Goal: Information Seeking & Learning: Learn about a topic

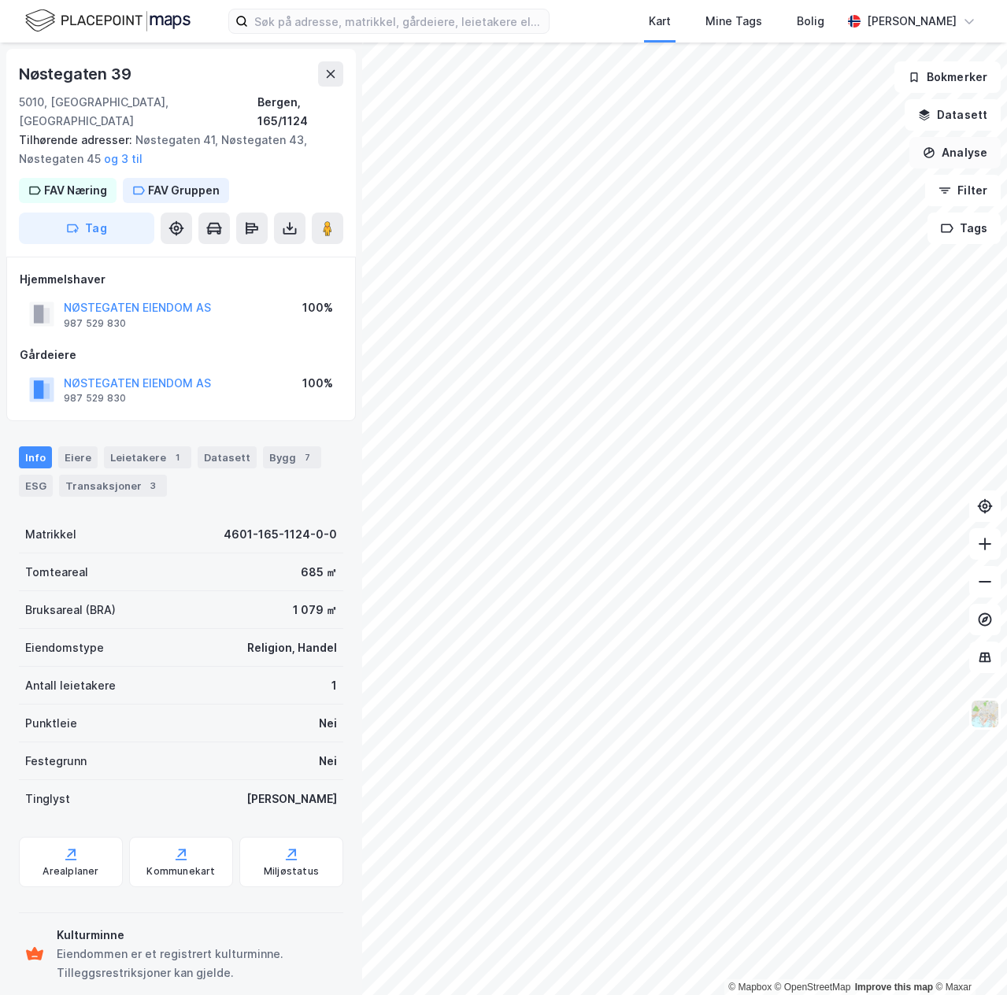
click at [960, 150] on button "Analyse" at bounding box center [955, 152] width 91 height 31
click at [784, 187] on div "Tegn område" at bounding box center [818, 186] width 137 height 13
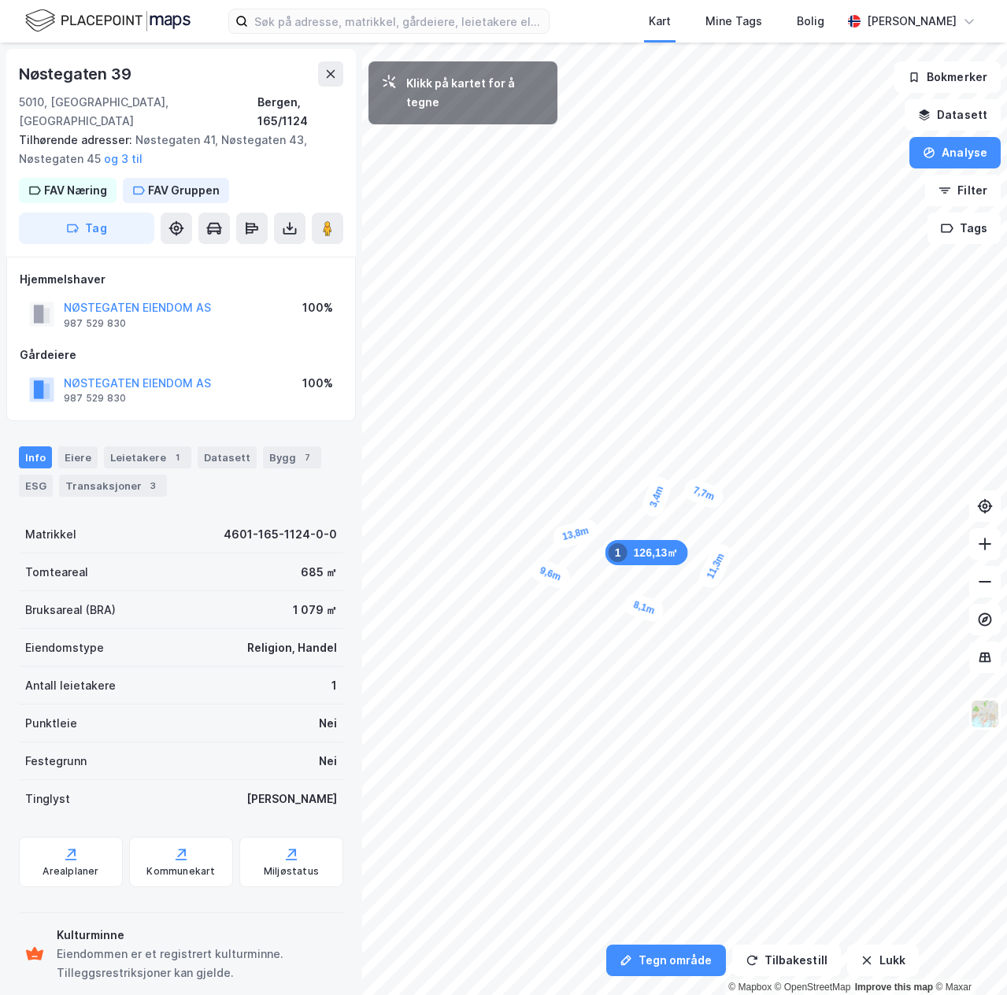
click at [648, 514] on div "3,4m" at bounding box center [656, 497] width 35 height 46
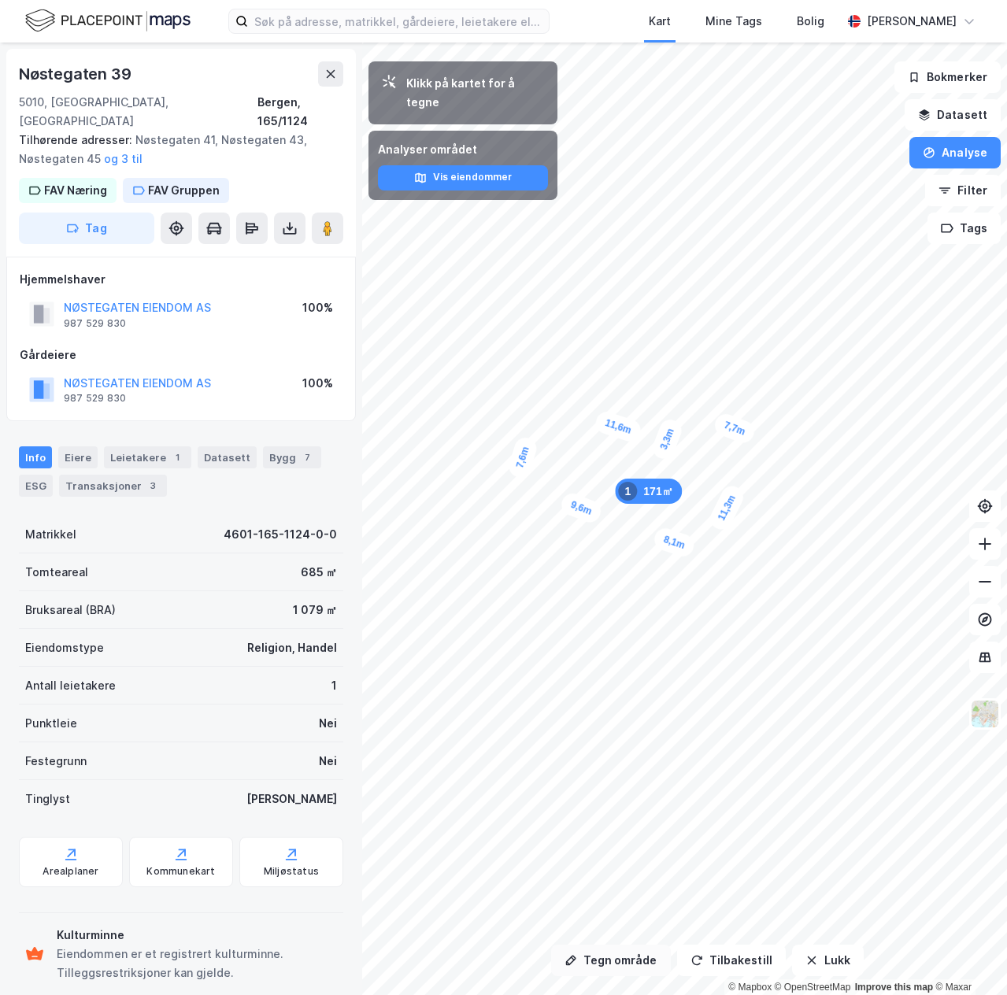
click at [621, 958] on button "Tegn område" at bounding box center [611, 960] width 120 height 31
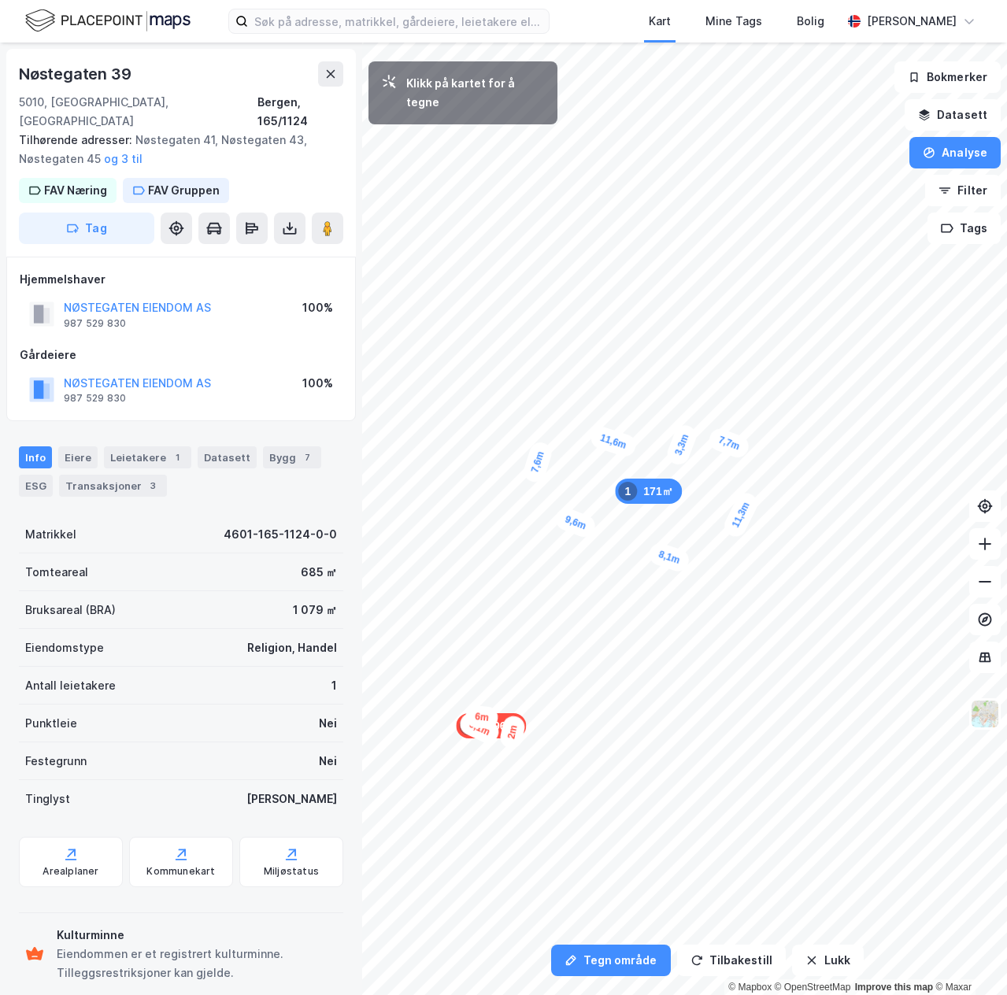
click at [517, 722] on div "2m" at bounding box center [512, 732] width 28 height 36
